Goal: Check status: Check status

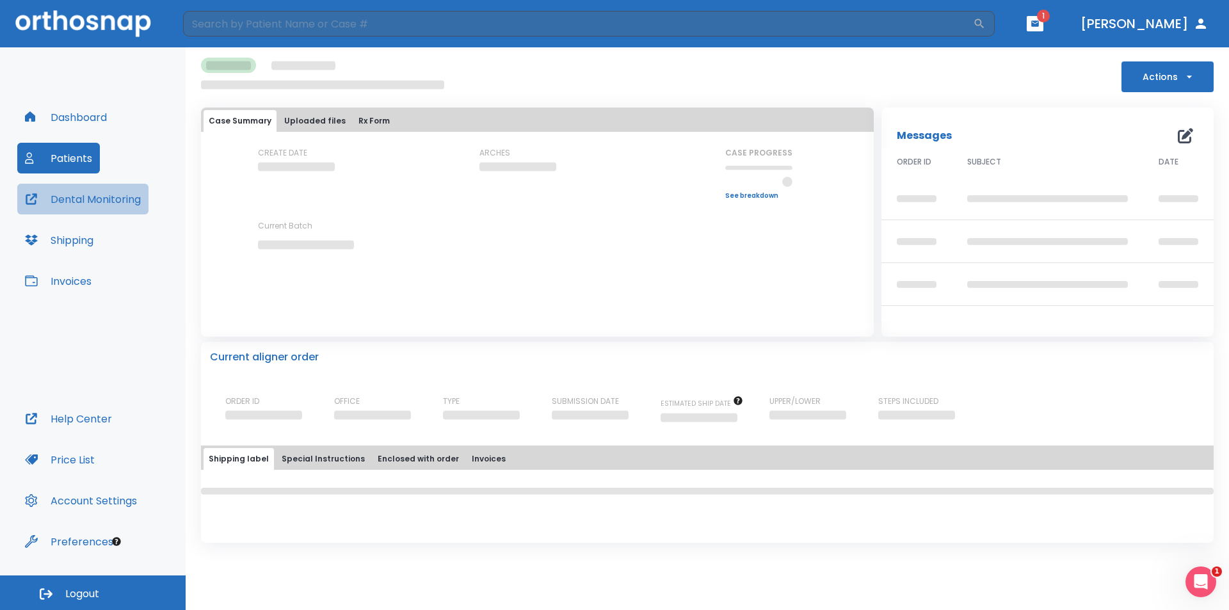
click at [119, 198] on button "Dental Monitoring" at bounding box center [82, 199] width 131 height 31
click at [73, 274] on button "Invoices" at bounding box center [58, 281] width 82 height 31
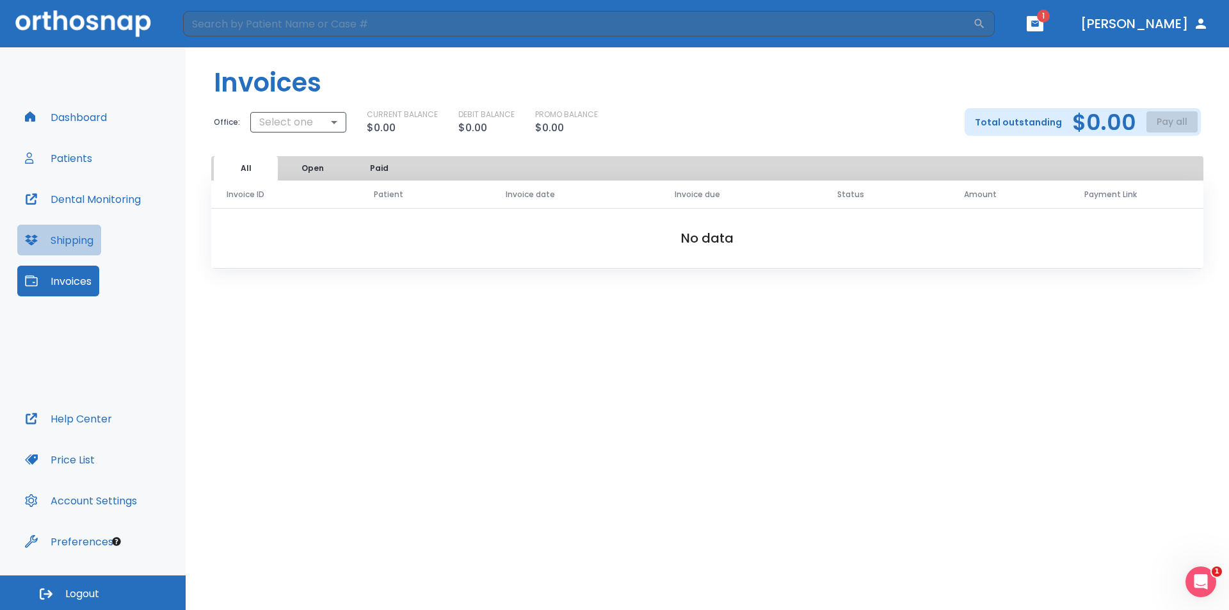
click at [68, 236] on button "Shipping" at bounding box center [59, 240] width 84 height 31
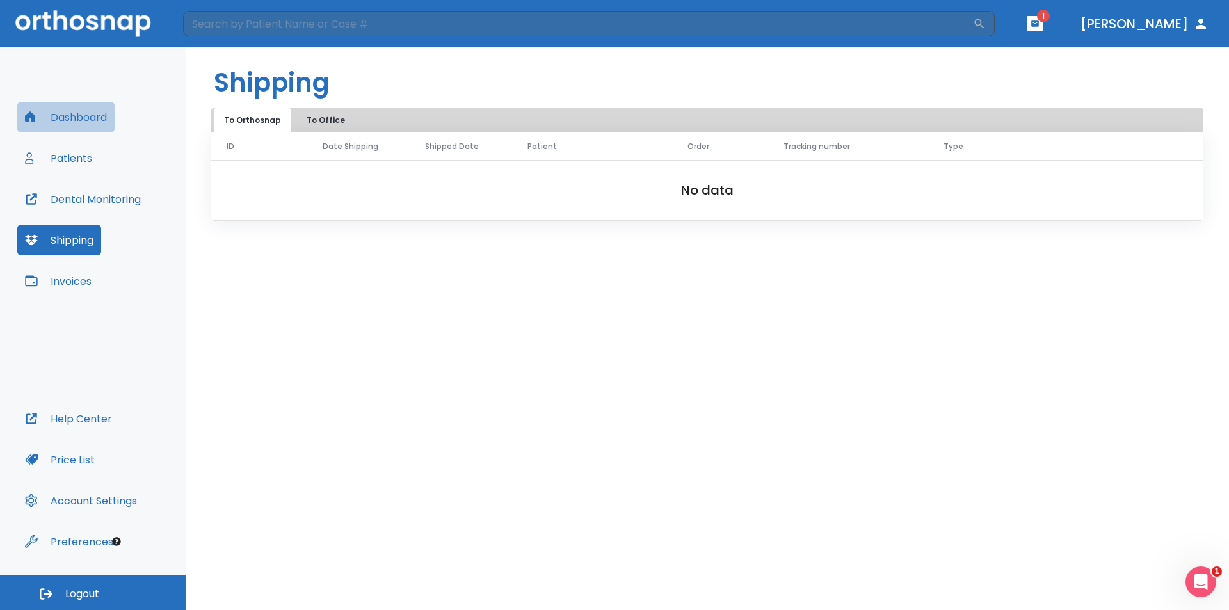
click at [79, 122] on button "Dashboard" at bounding box center [65, 117] width 97 height 31
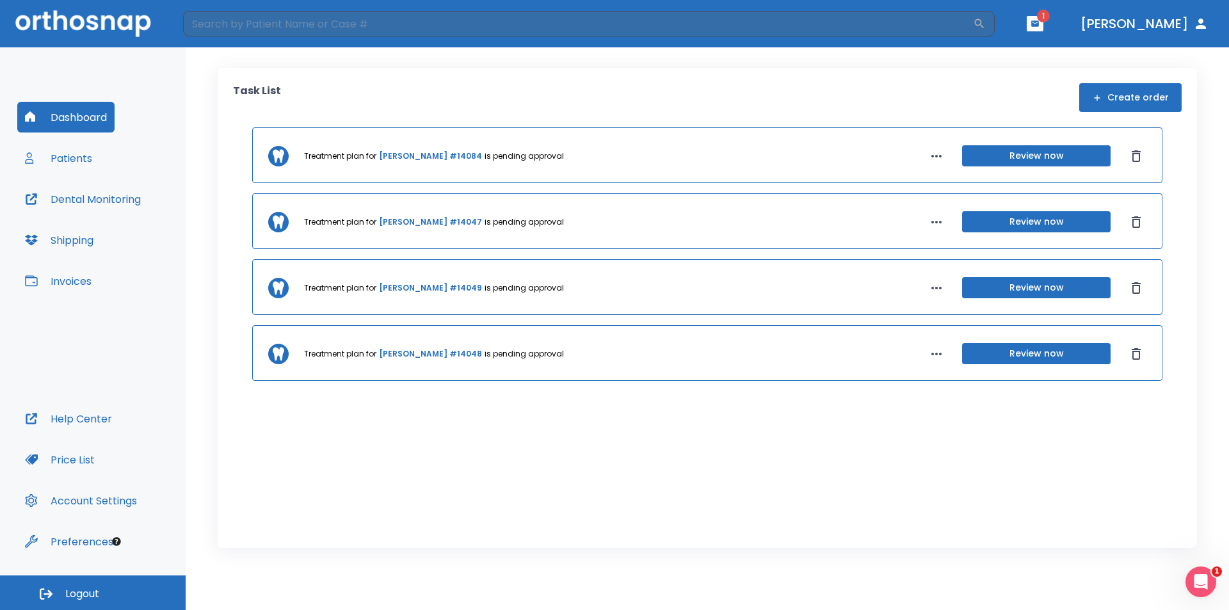
click at [993, 289] on button "Review now" at bounding box center [1036, 287] width 148 height 21
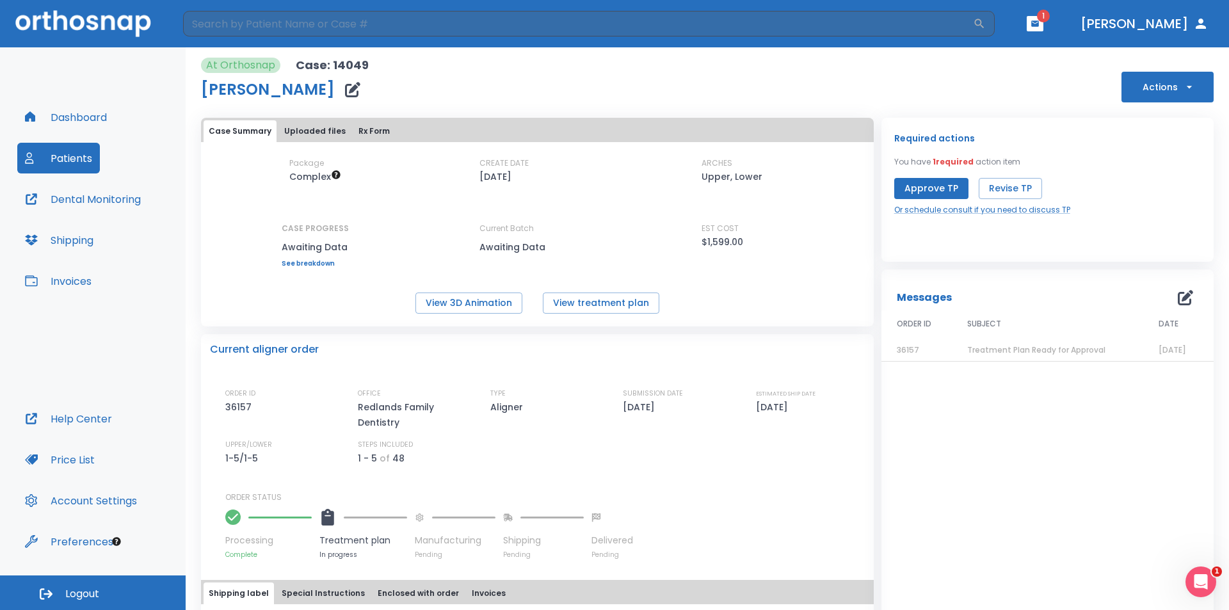
click at [316, 265] on link "See breakdown" at bounding box center [315, 264] width 67 height 8
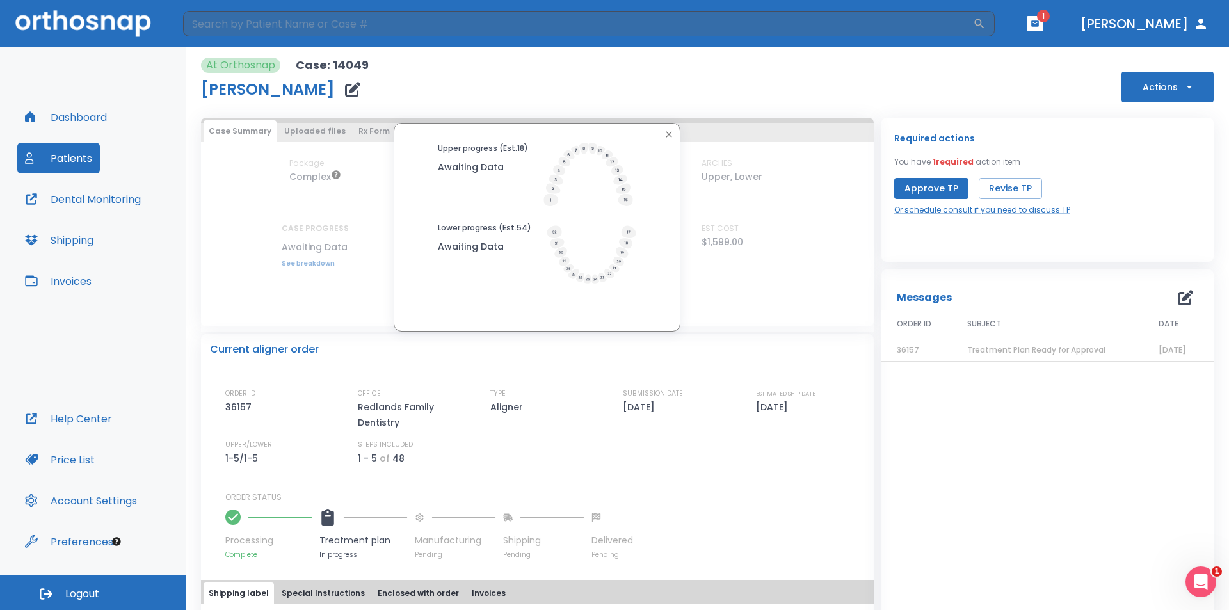
click at [537, 209] on div "Upper progress (Est. 18 ) Awaiting Data Lower progress (Est. 54 ) Awaiting Data" at bounding box center [537, 217] width 280 height 148
click at [565, 173] on icon at bounding box center [588, 175] width 90 height 64
click at [668, 131] on icon "button" at bounding box center [669, 134] width 10 height 10
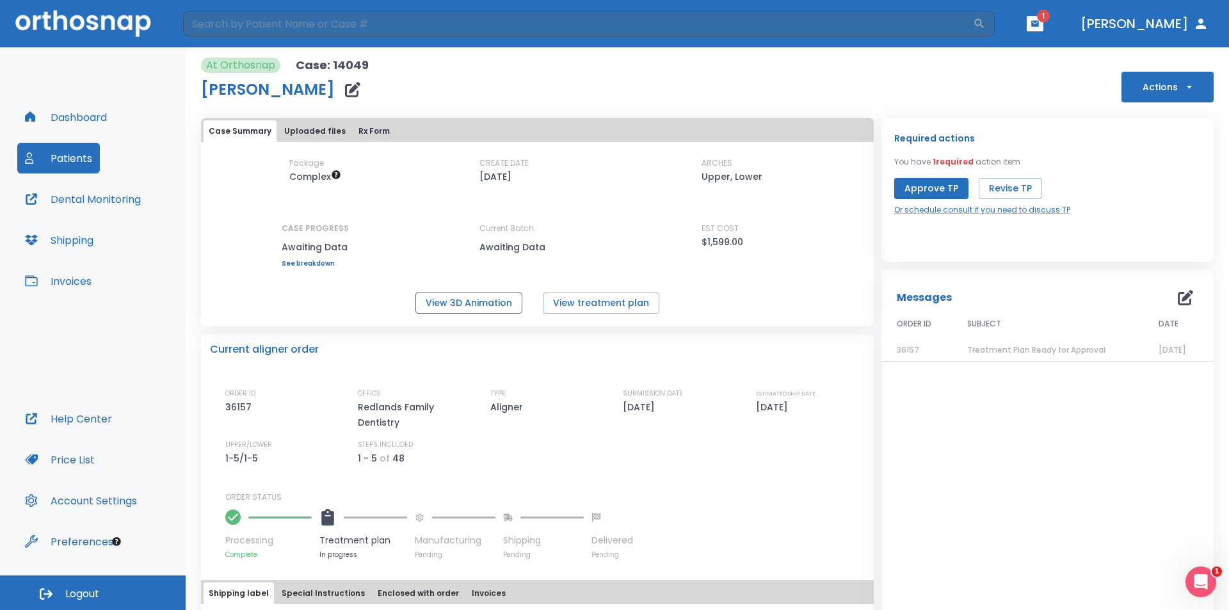
click at [448, 298] on button "View 3D Animation" at bounding box center [468, 302] width 107 height 21
